Goal: Navigation & Orientation: Go to known website

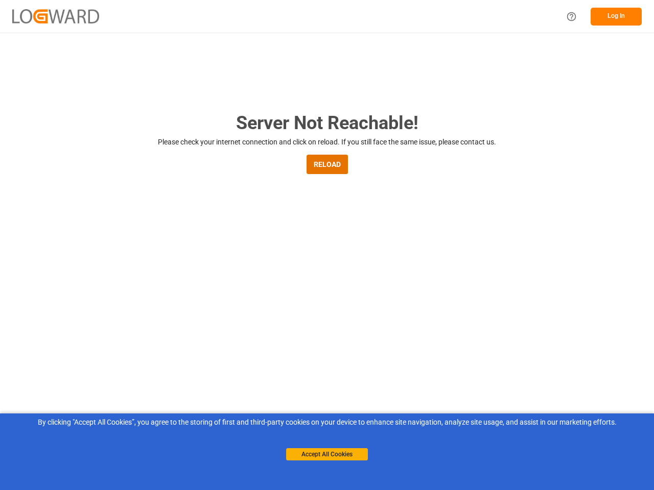
click at [327, 245] on main "Server Not Reachable! Please check your internet connection and click on reload…" at bounding box center [327, 335] width 654 height 452
click at [56, 16] on img at bounding box center [55, 16] width 87 height 14
click at [571, 16] on icon "Help Center" at bounding box center [571, 16] width 11 height 11
click at [616, 16] on button "Log In" at bounding box center [615, 17] width 51 height 18
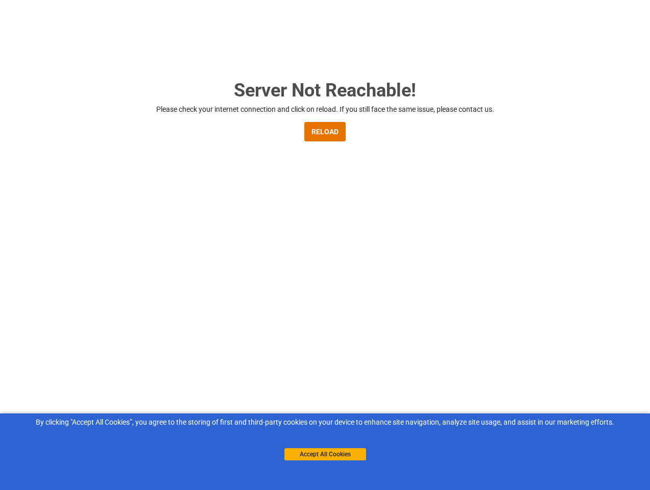
click at [327, 164] on main "Server Not Reachable! Please check your internet connection and click on reload…" at bounding box center [325, 303] width 650 height 452
click at [327, 454] on button "Accept All Cookies" at bounding box center [325, 454] width 82 height 12
